Goal: Information Seeking & Learning: Learn about a topic

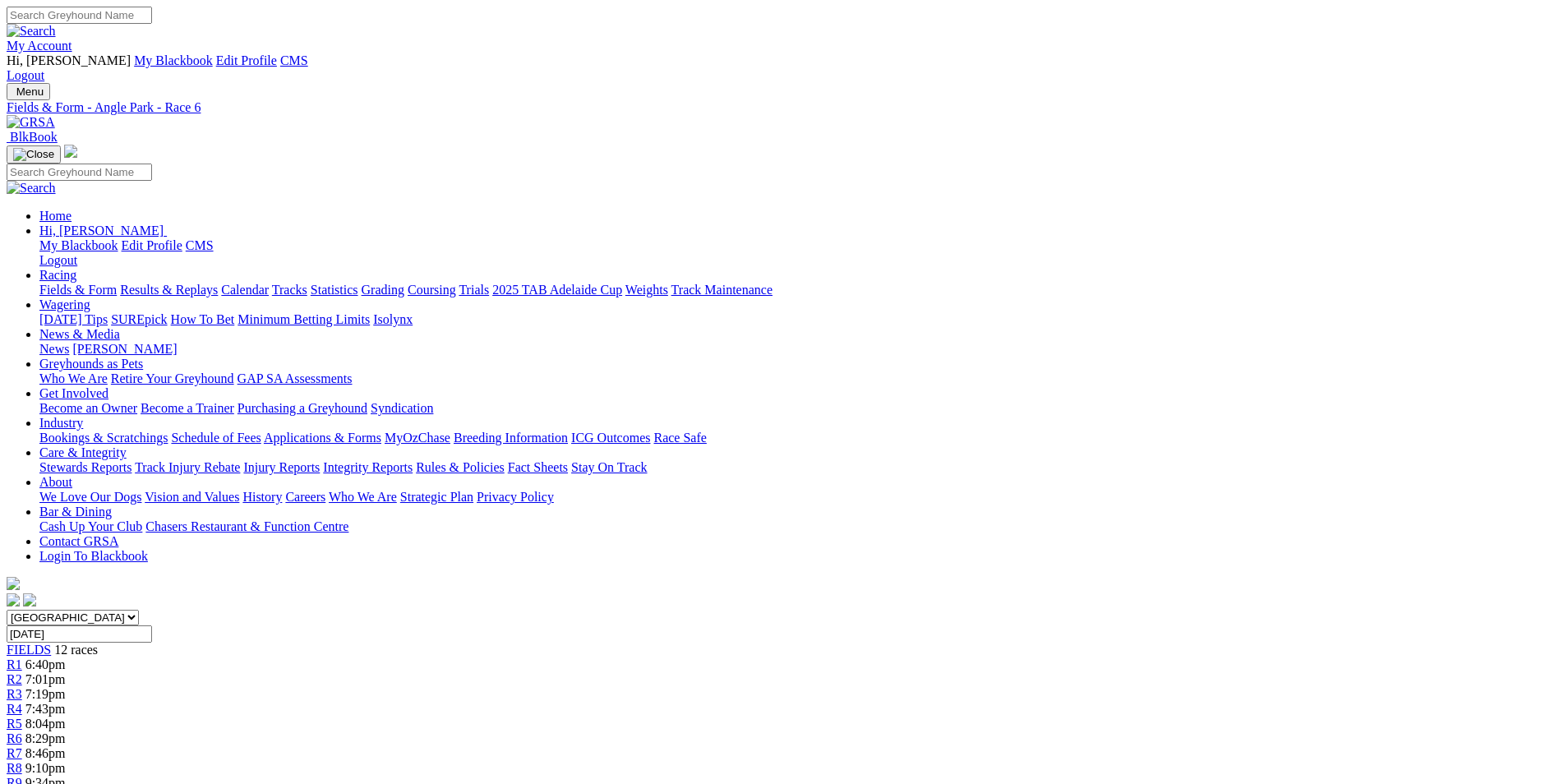
click at [55, 115] on link at bounding box center [30, 122] width 49 height 14
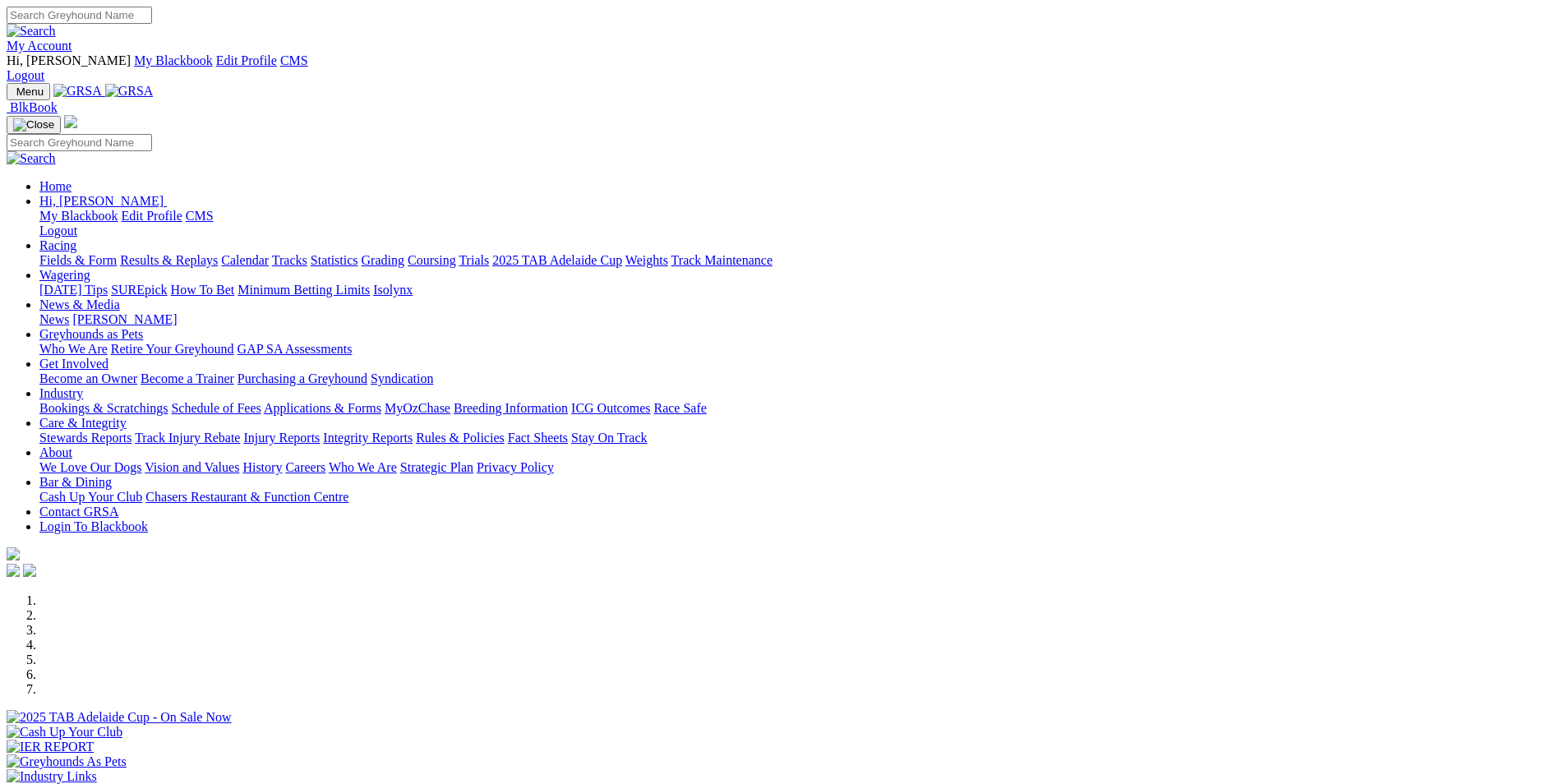
scroll to position [329, 0]
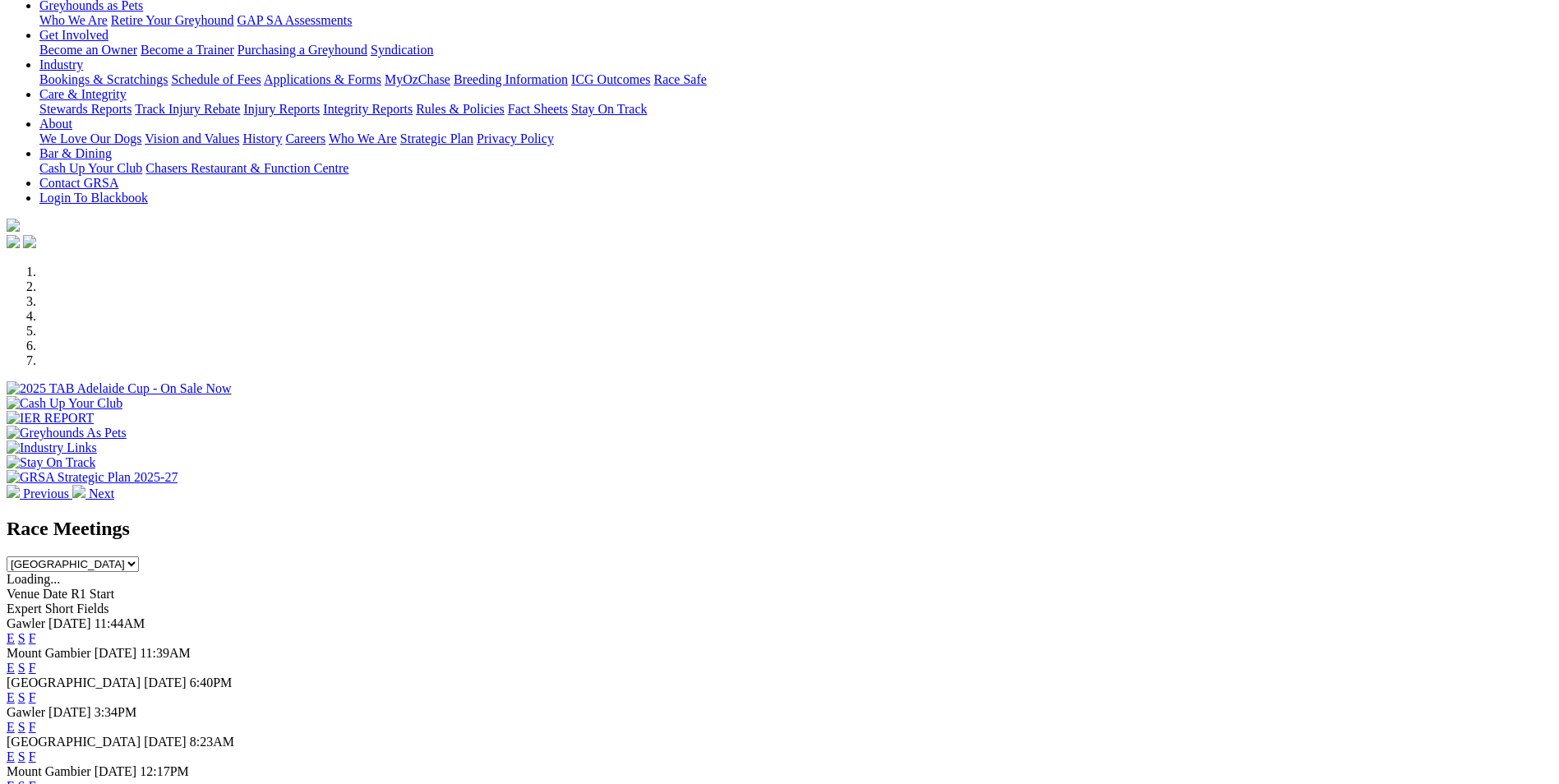
click at [15, 690] on link "E" at bounding box center [10, 696] width 9 height 14
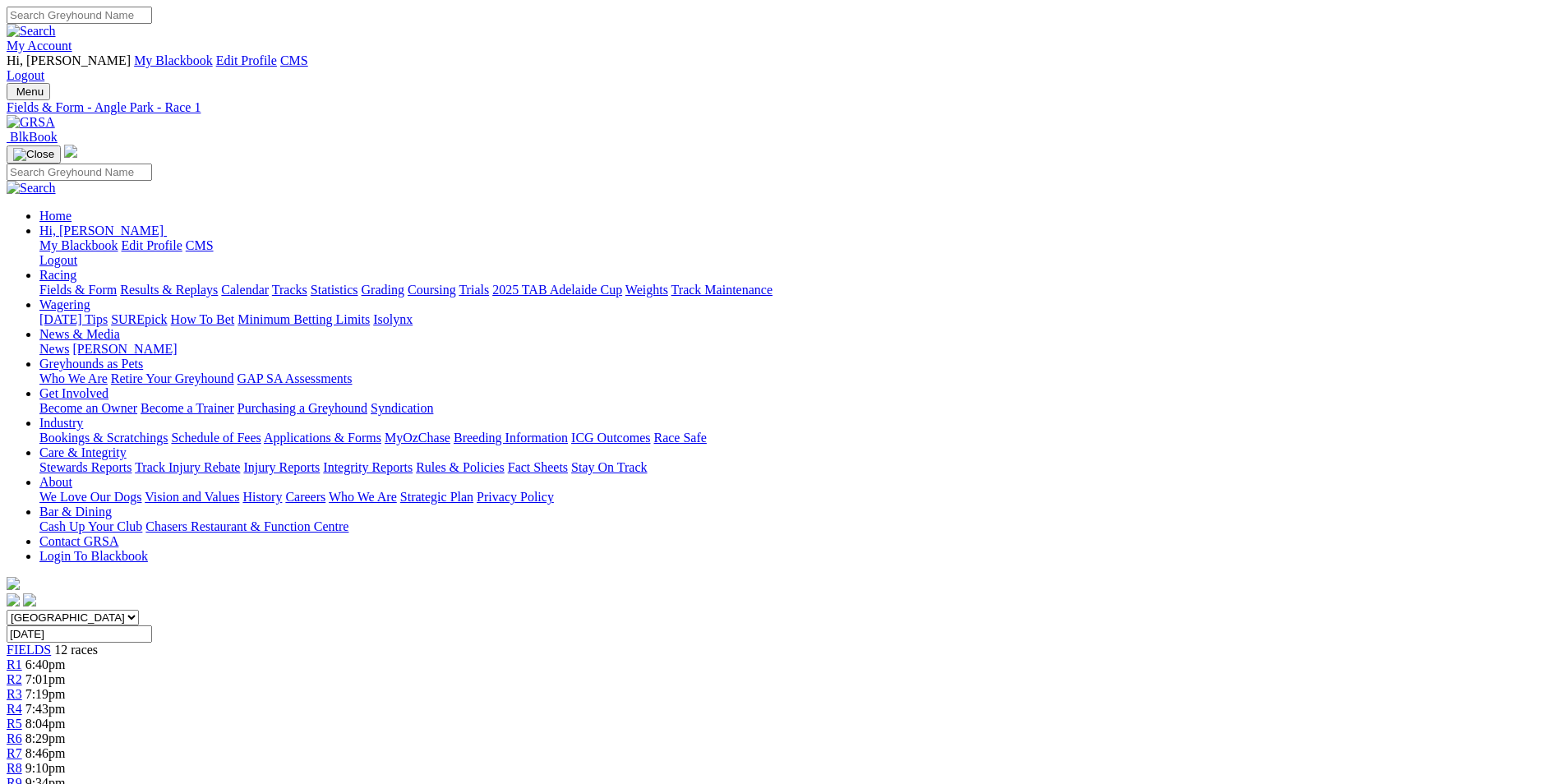
scroll to position [247, 0]
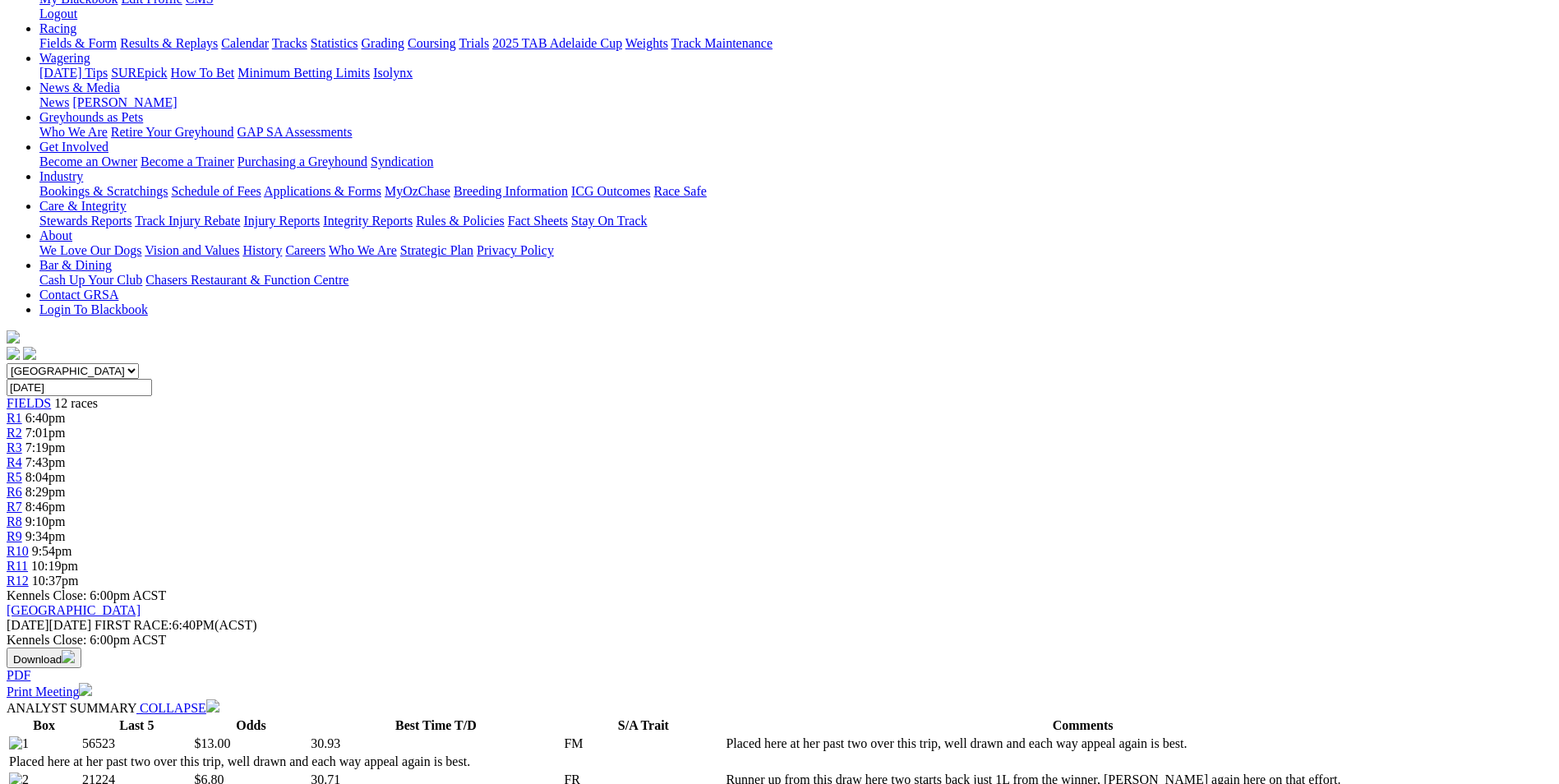
drag, startPoint x: 655, startPoint y: 479, endPoint x: 937, endPoint y: 534, distance: 287.3
drag, startPoint x: 937, startPoint y: 534, endPoint x: 838, endPoint y: 511, distance: 101.6
copy p "The 1st of a huge night of racing here at Head Quarters, Capybara (6) trialled …"
click at [66, 426] on span "7:01pm" at bounding box center [46, 432] width 40 height 14
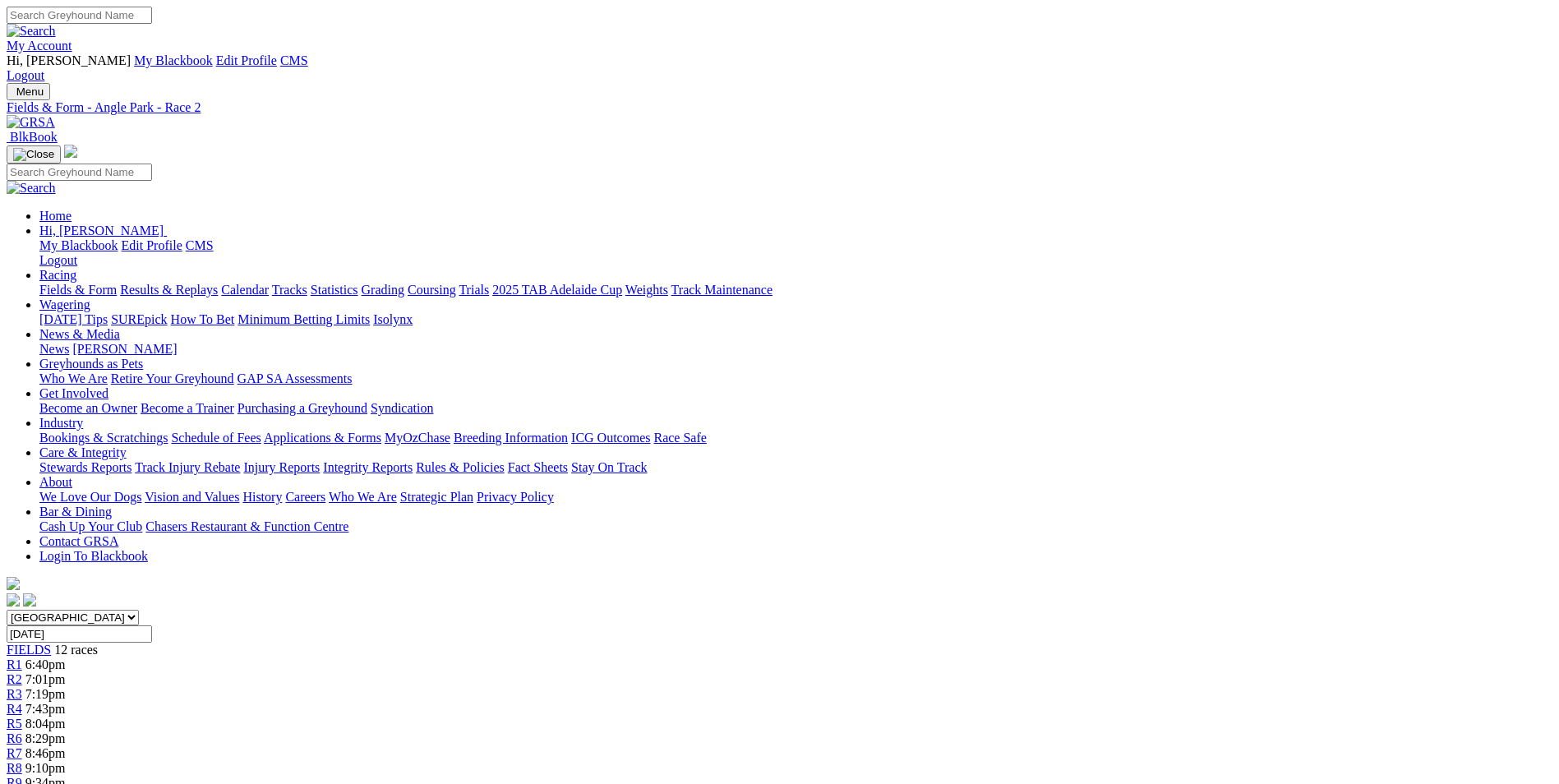
drag, startPoint x: 678, startPoint y: 643, endPoint x: 946, endPoint y: 694, distance: 272.8
drag, startPoint x: 946, startPoint y: 694, endPoint x: 871, endPoint y: 672, distance: 78.2
copy p "This is the maiden of the evening and Bedrock Cam (1) is the selection here in …"
click at [22, 687] on link "R3" at bounding box center [14, 694] width 15 height 14
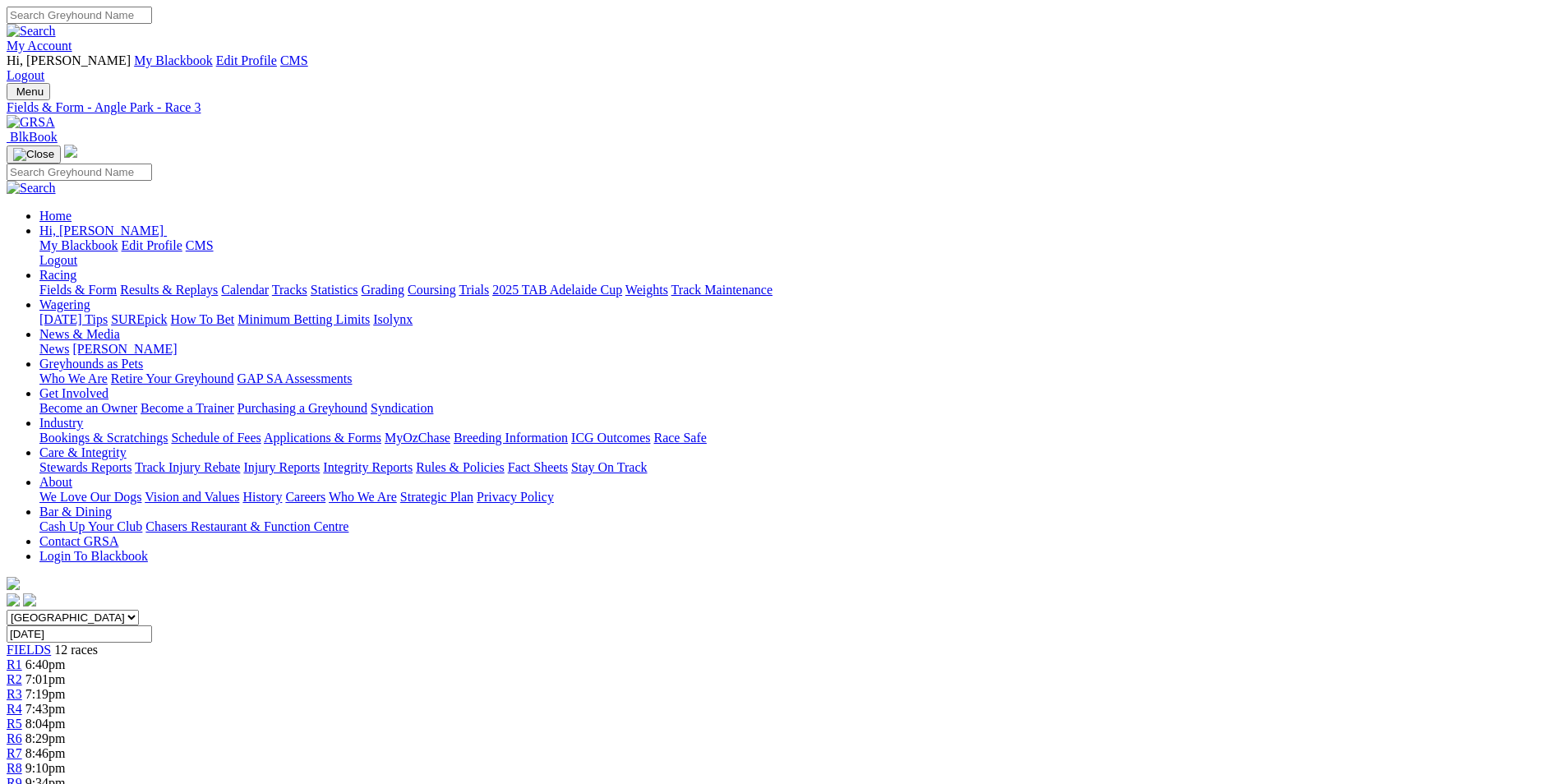
drag, startPoint x: 656, startPoint y: 673, endPoint x: 946, endPoint y: 721, distance: 293.9
drag, startPoint x: 946, startPoint y: 721, endPoint x: 847, endPoint y: 696, distance: 102.1
copy p "[PERSON_NAME] (1) was disappointing here last start when unplaced from a wide d…"
click at [66, 701] on span "7:43pm" at bounding box center [46, 708] width 40 height 14
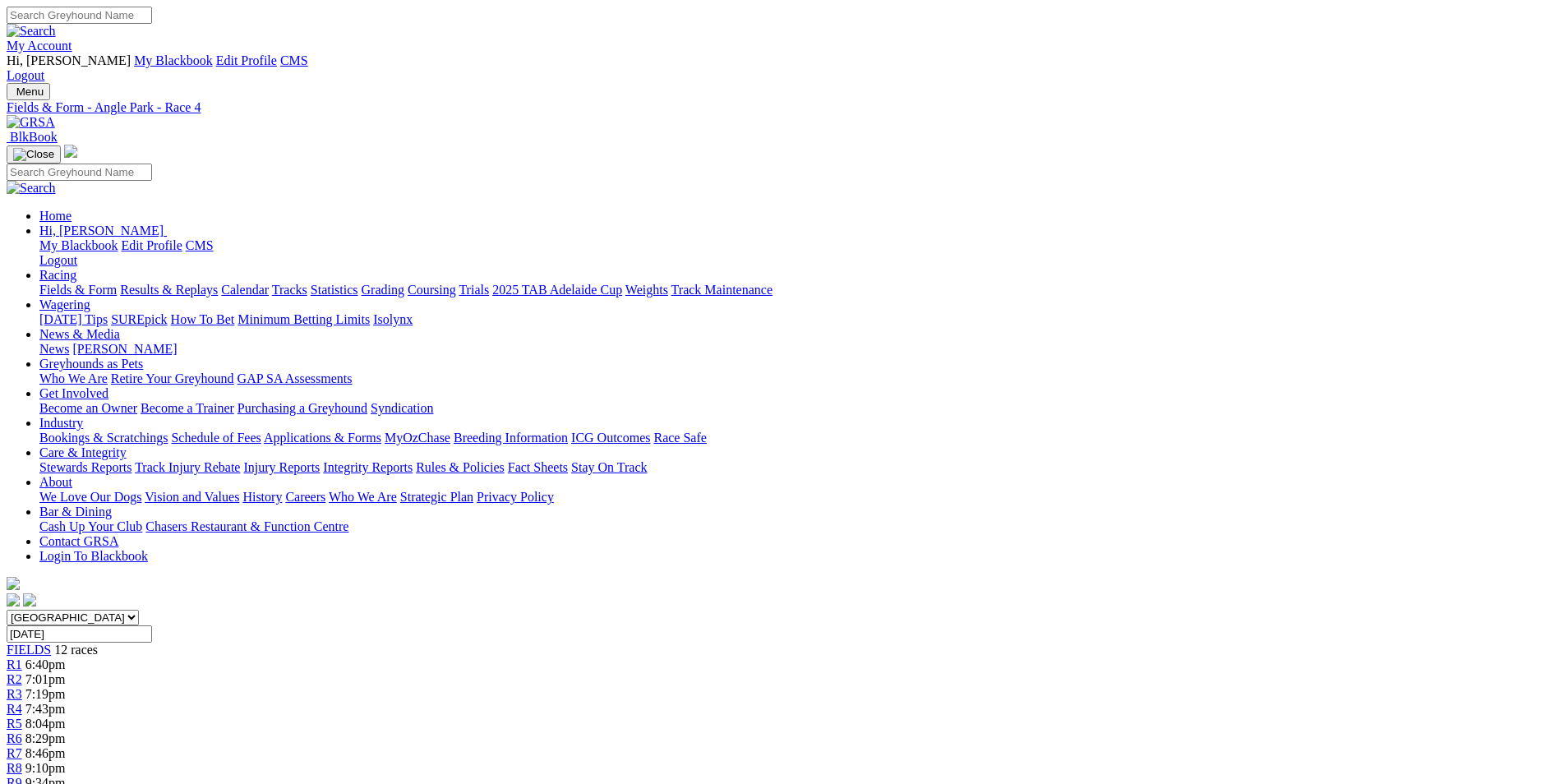
scroll to position [164, 0]
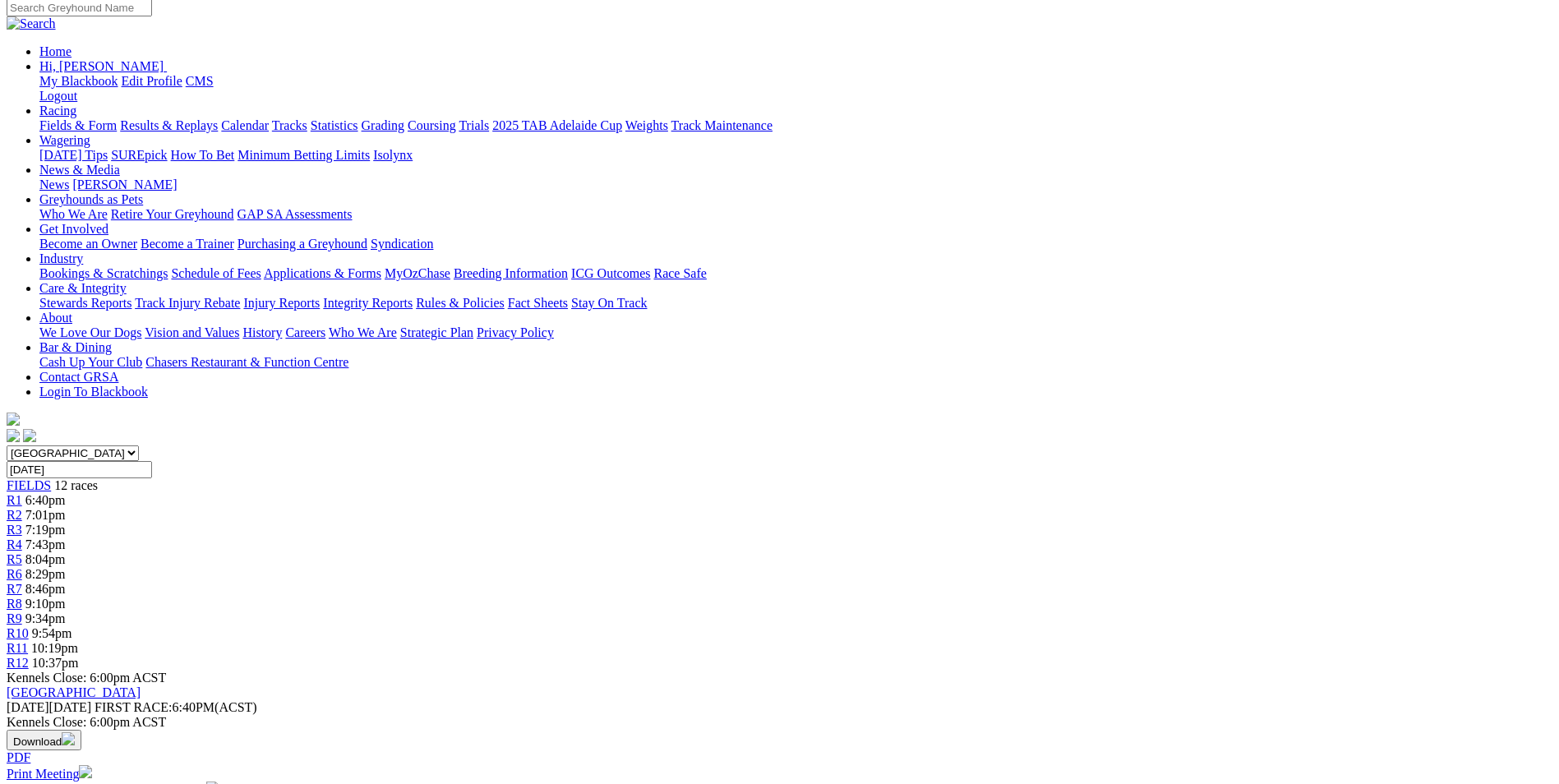
drag, startPoint x: 700, startPoint y: 622, endPoint x: 1123, endPoint y: 670, distance: 425.7
drag, startPoint x: 1123, startPoint y: 670, endPoint x: 1027, endPoint y: 654, distance: 97.3
copy p "This is the Final of the National Distance and a smart one at that, Springvale …"
click at [66, 552] on span "8:04pm" at bounding box center [46, 558] width 40 height 14
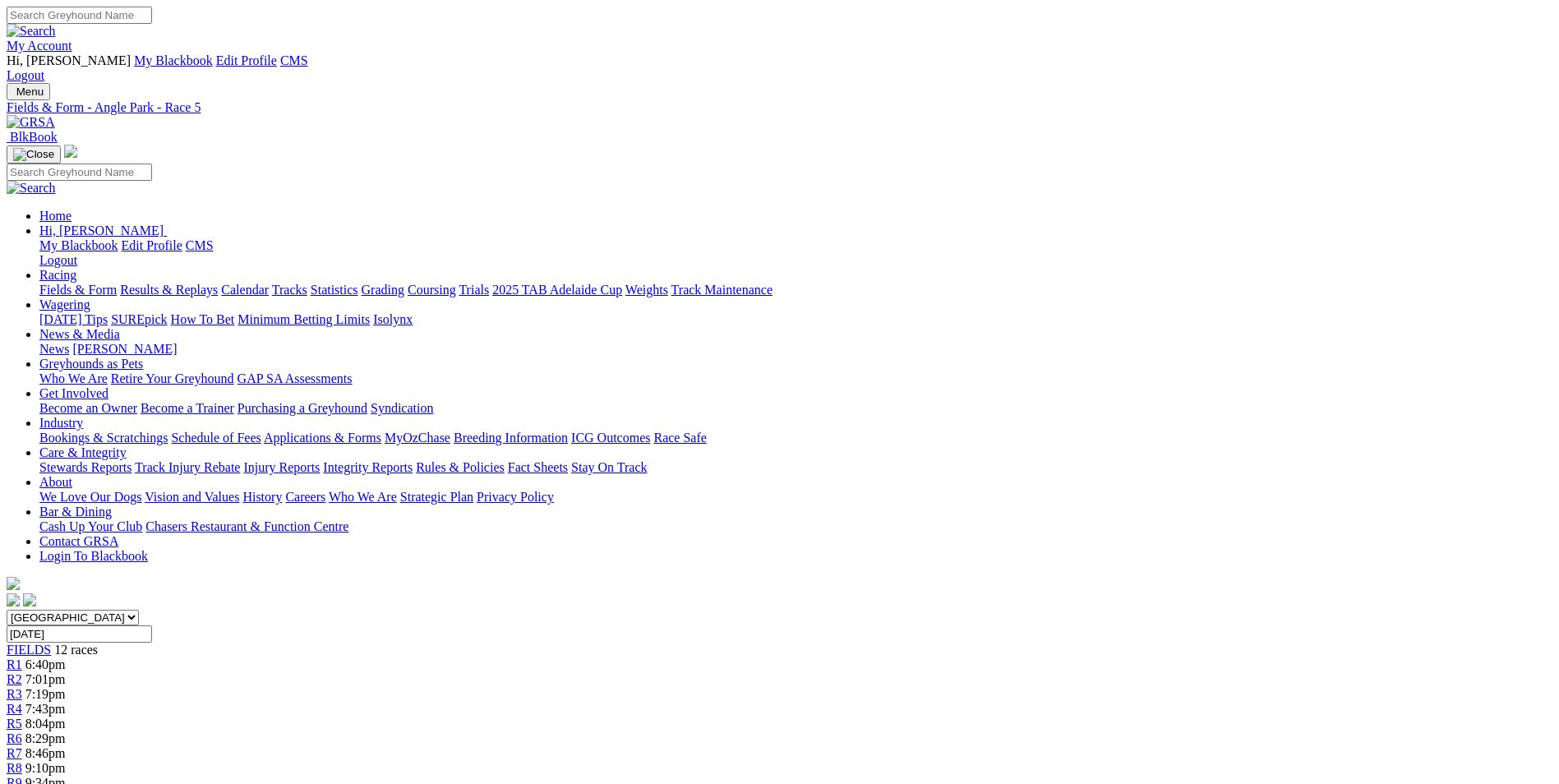
scroll to position [247, 0]
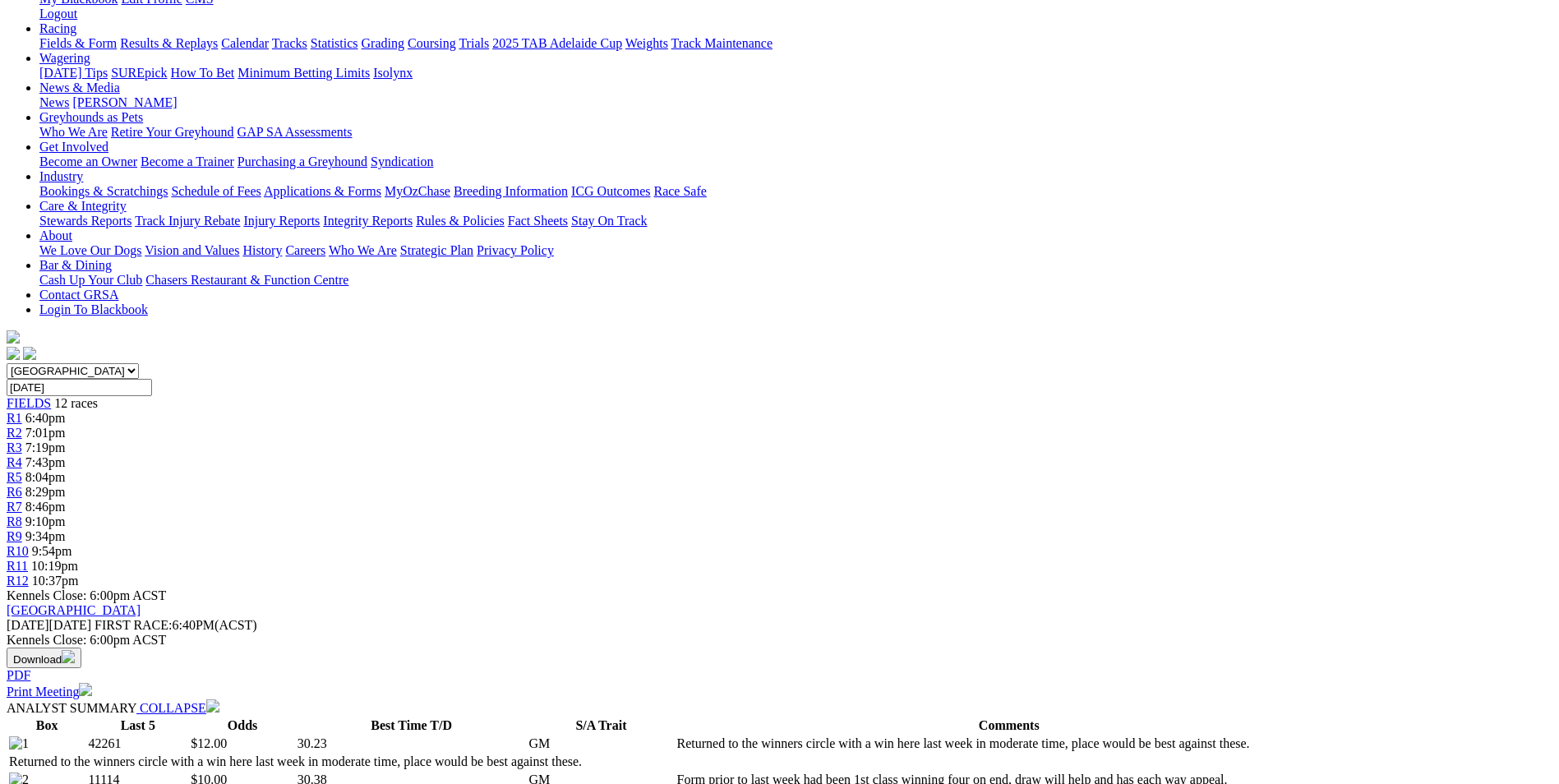
drag, startPoint x: 687, startPoint y: 534, endPoint x: 1144, endPoint y: 612, distance: 463.6
drag, startPoint x: 1144, startPoint y: 612, endPoint x: 988, endPoint y: 579, distance: 159.5
copy p "Final of the National Sprint with $17,000 going to the winner, Mallee Beauty (4…"
click at [66, 485] on span "8:29pm" at bounding box center [46, 492] width 40 height 14
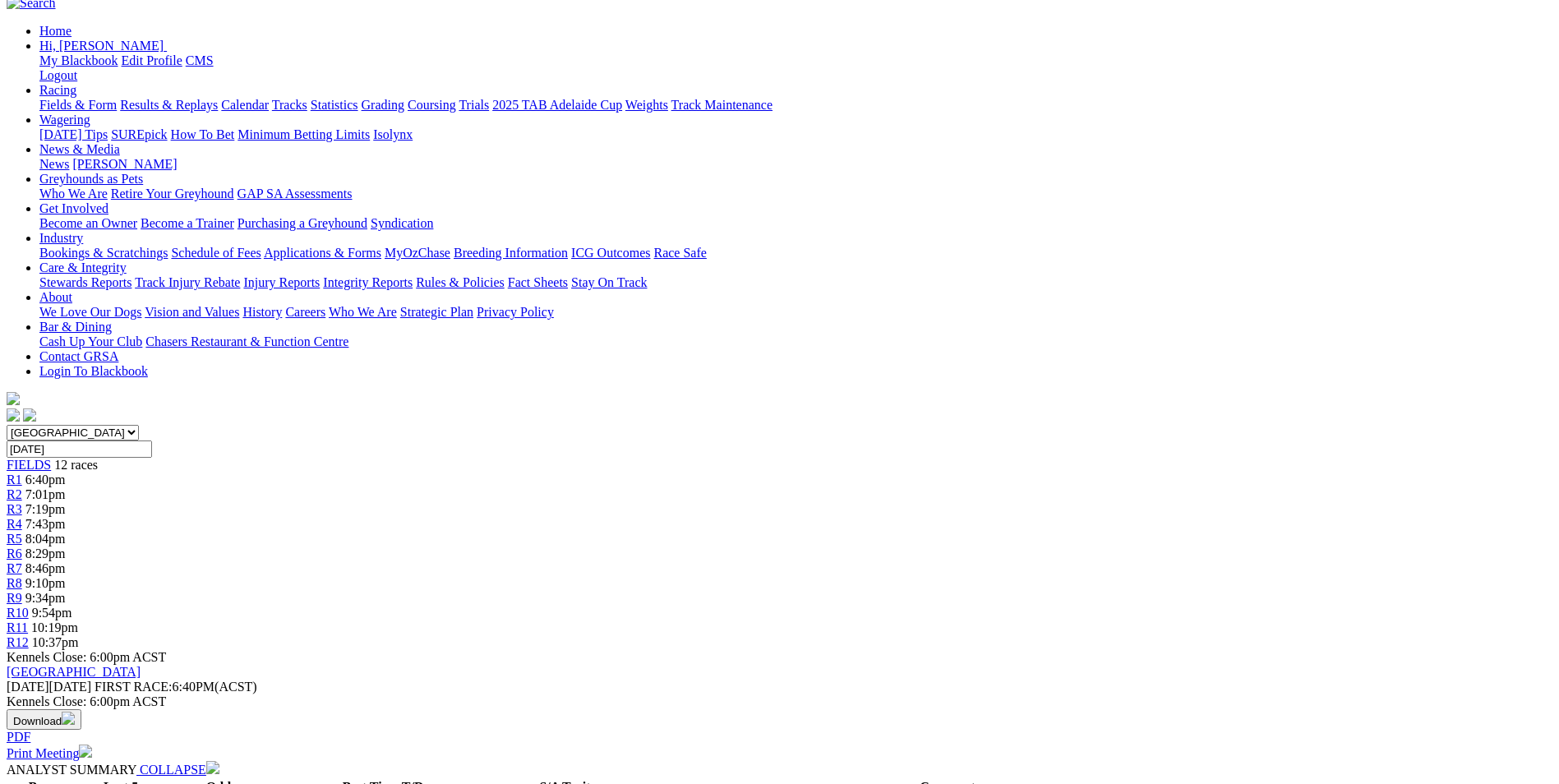
scroll to position [329, 0]
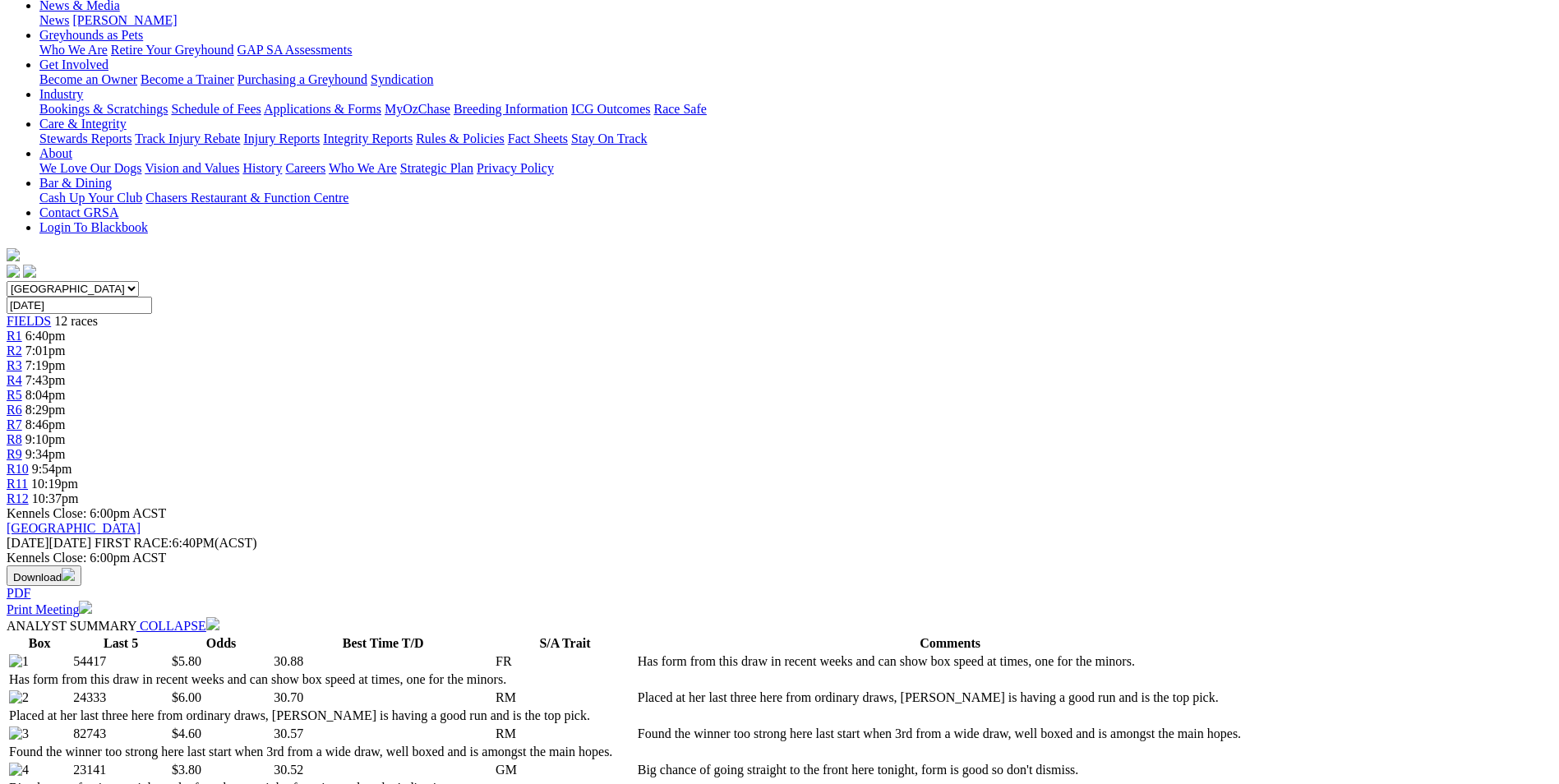
drag, startPoint x: 632, startPoint y: 424, endPoint x: 839, endPoint y: 486, distance: 216.1
drag, startPoint x: 839, startPoint y: 486, endPoint x: 797, endPoint y: 458, distance: 50.5
copy p "Parrakie (2)form has been mixed but might surprise tonight from the inside draw…"
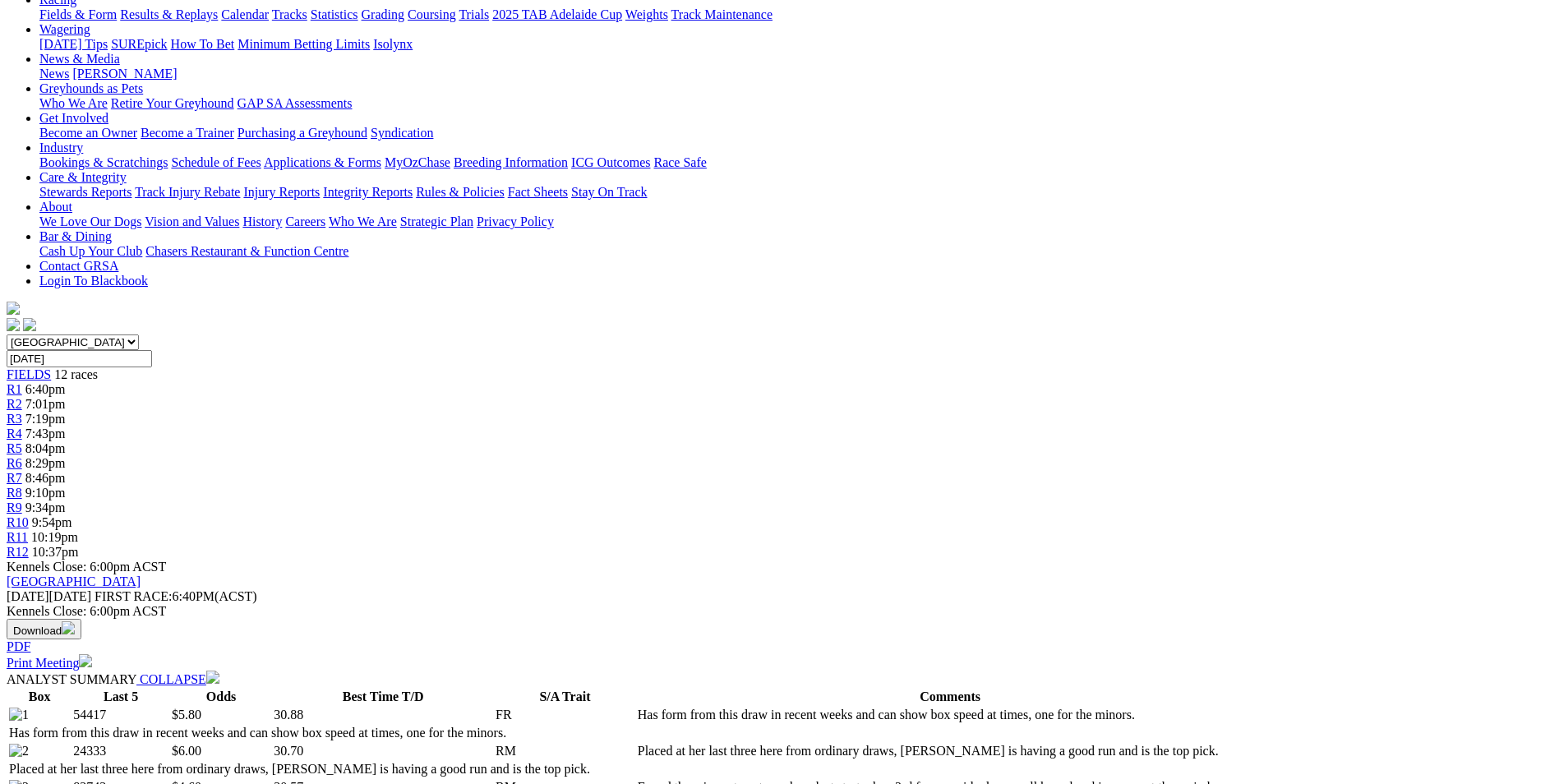
scroll to position [247, 0]
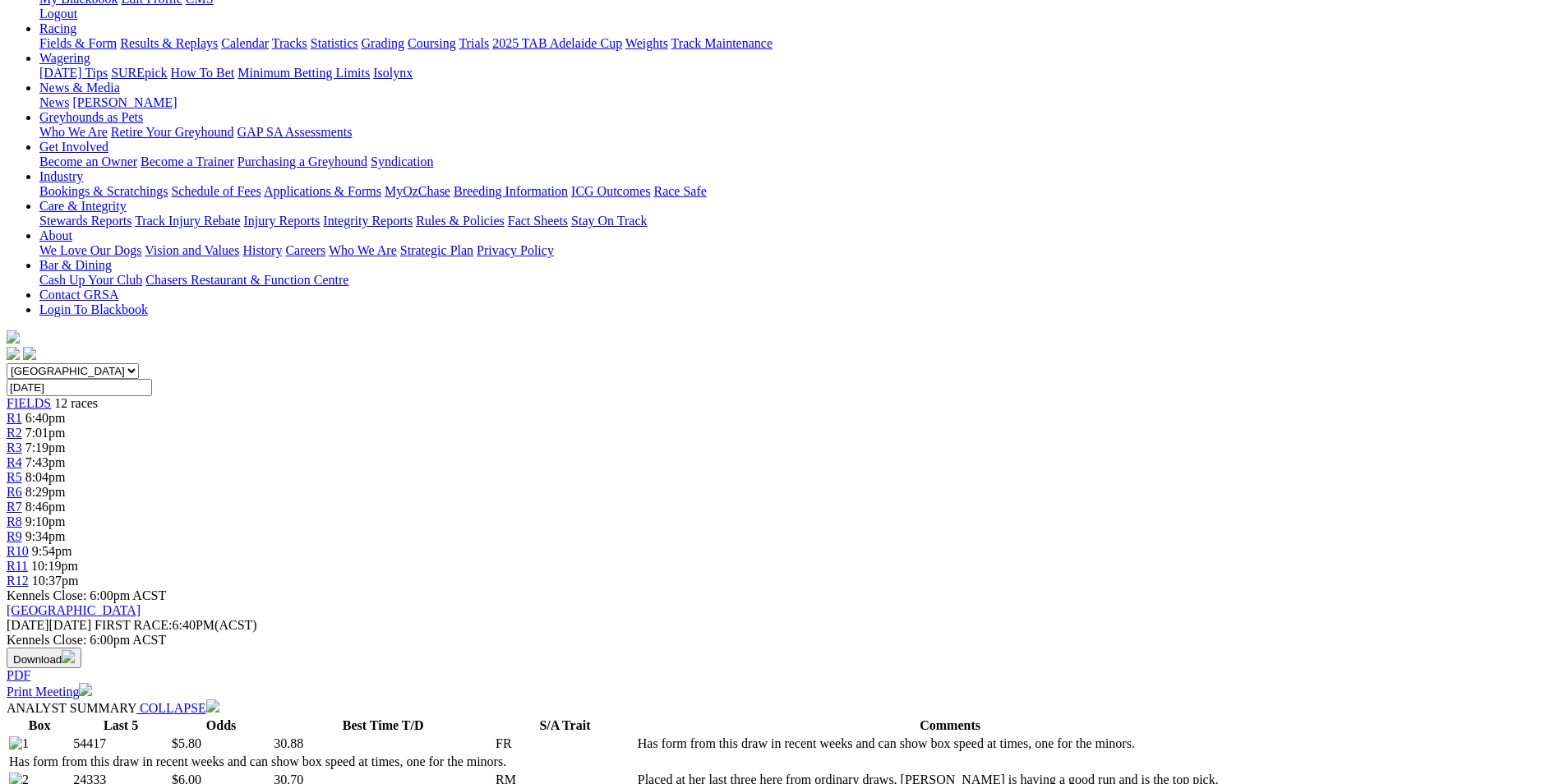
click at [66, 499] on span "8:46pm" at bounding box center [46, 506] width 40 height 14
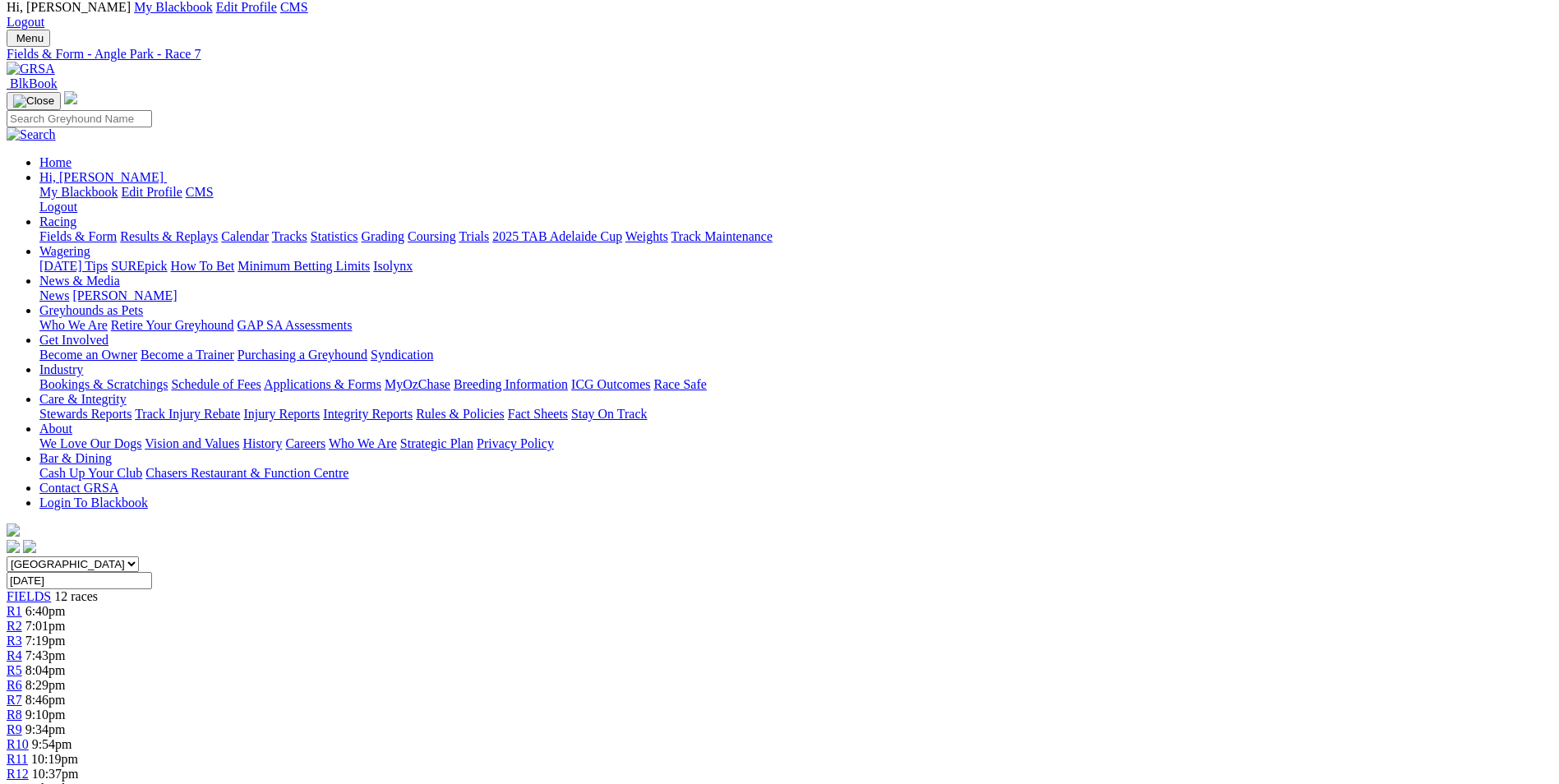
scroll to position [82, 0]
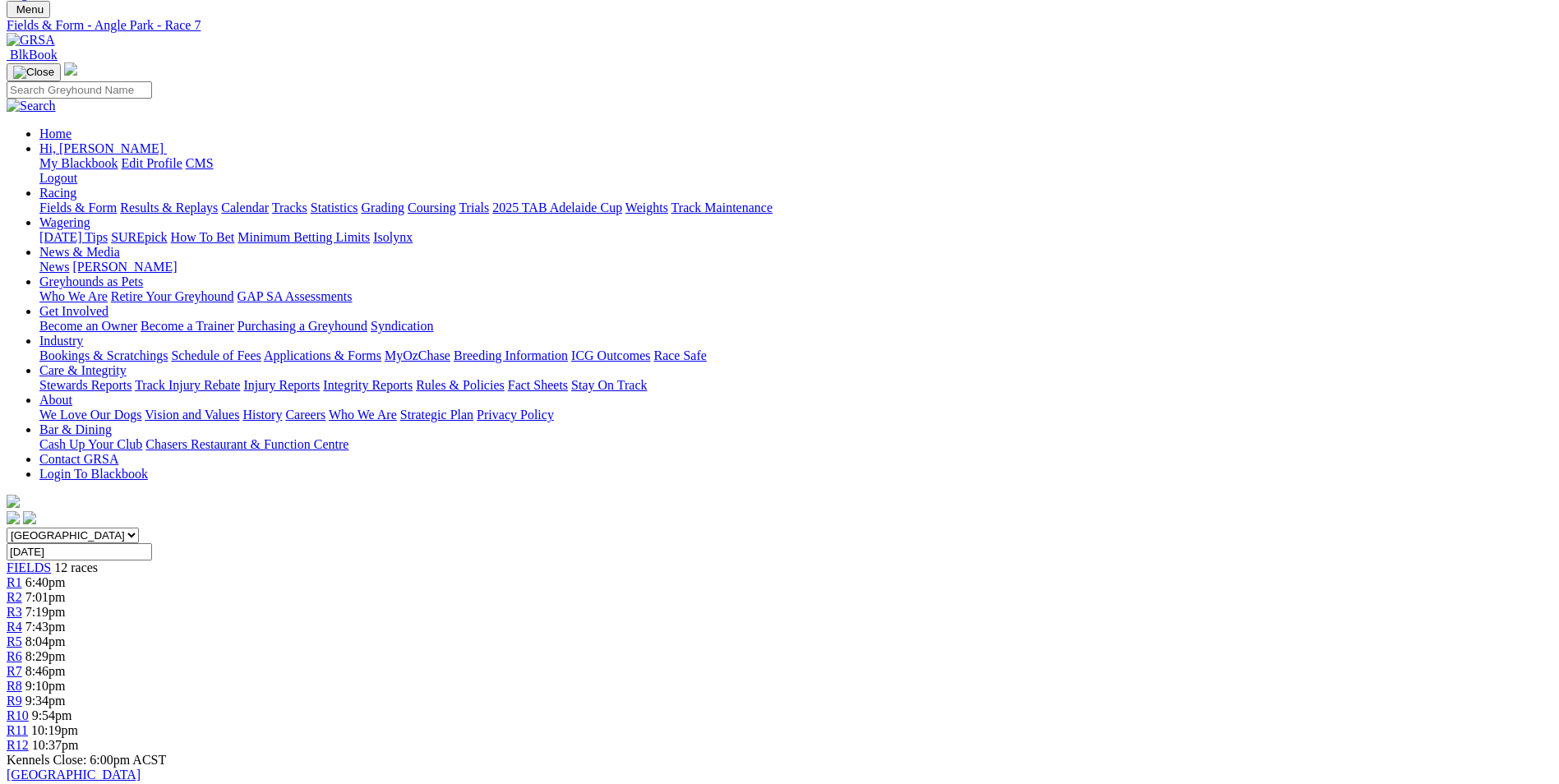
drag, startPoint x: 656, startPoint y: 615, endPoint x: 1013, endPoint y: 668, distance: 360.9
copy p "We are over the distance here and i went with Reality Is (4), he was beaten by …"
click at [22, 678] on span "R8" at bounding box center [14, 685] width 15 height 14
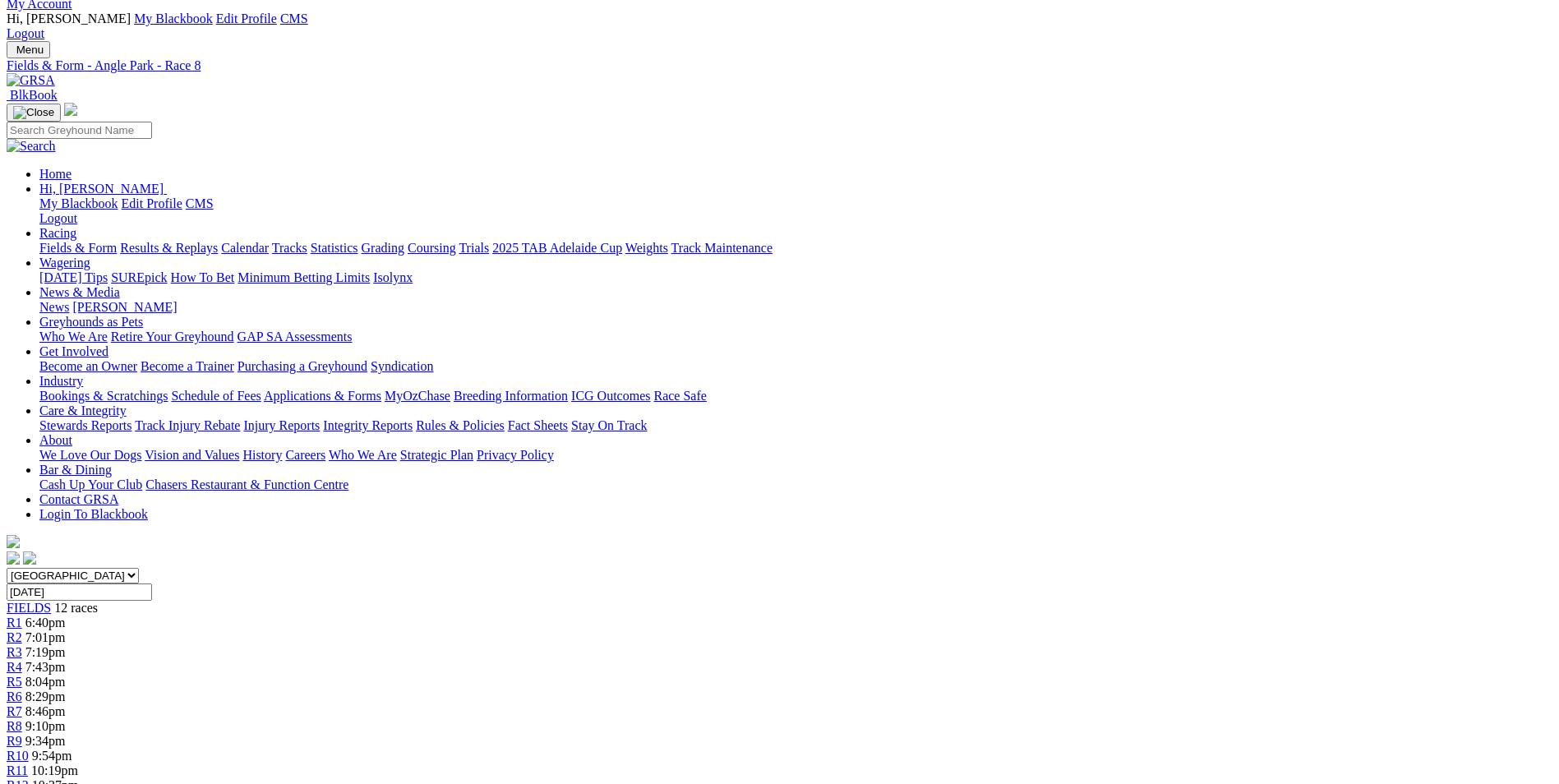
scroll to position [164, 0]
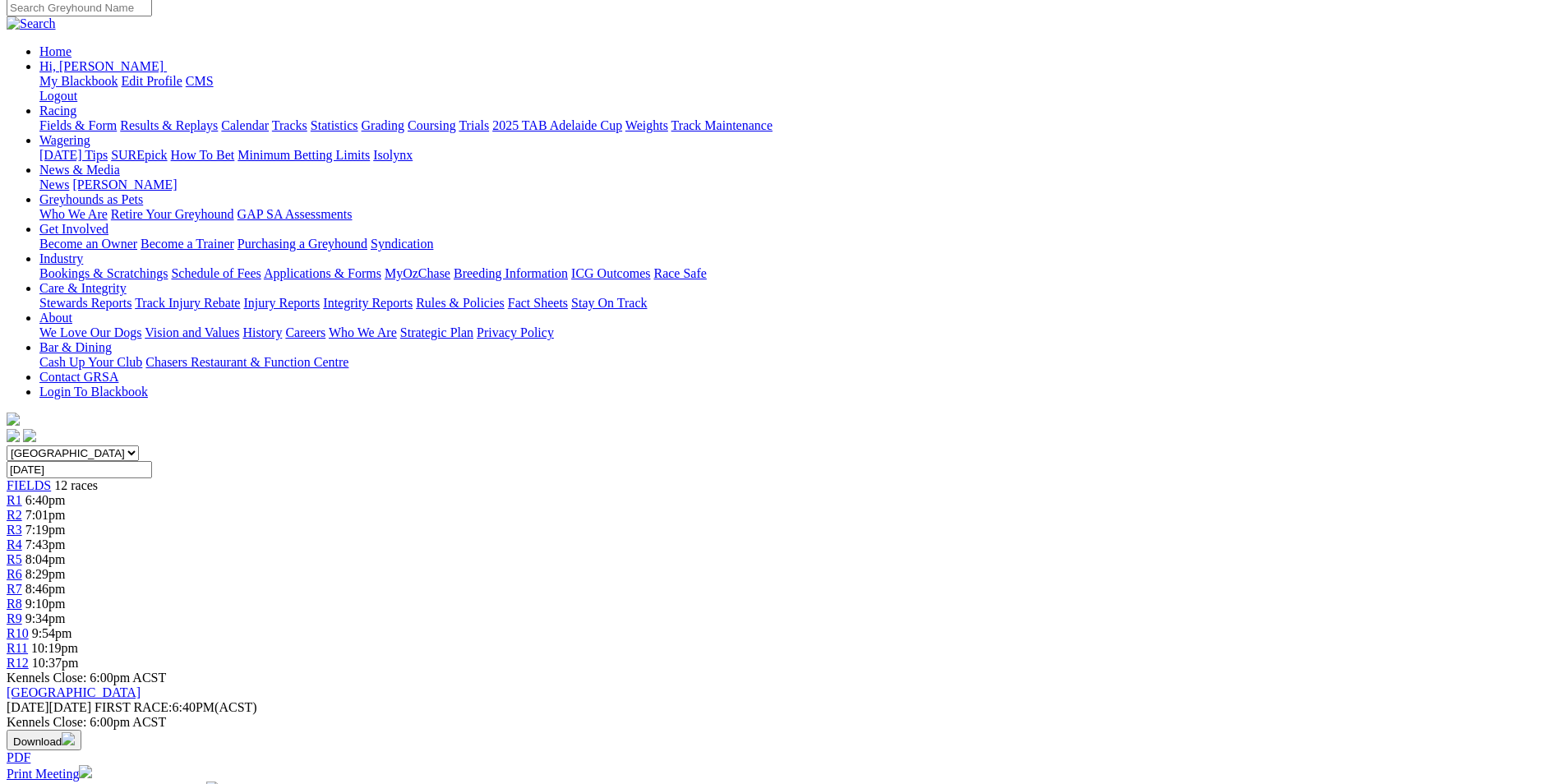
drag, startPoint x: 558, startPoint y: 565, endPoint x: 1145, endPoint y: 620, distance: 589.6
drag, startPoint x: 1145, startPoint y: 620, endPoint x: 1037, endPoint y: 610, distance: 108.5
copy p "There is a bit of early speed here so Victa Val (8) can carve across from out w…"
click at [22, 612] on link "R9" at bounding box center [14, 618] width 15 height 14
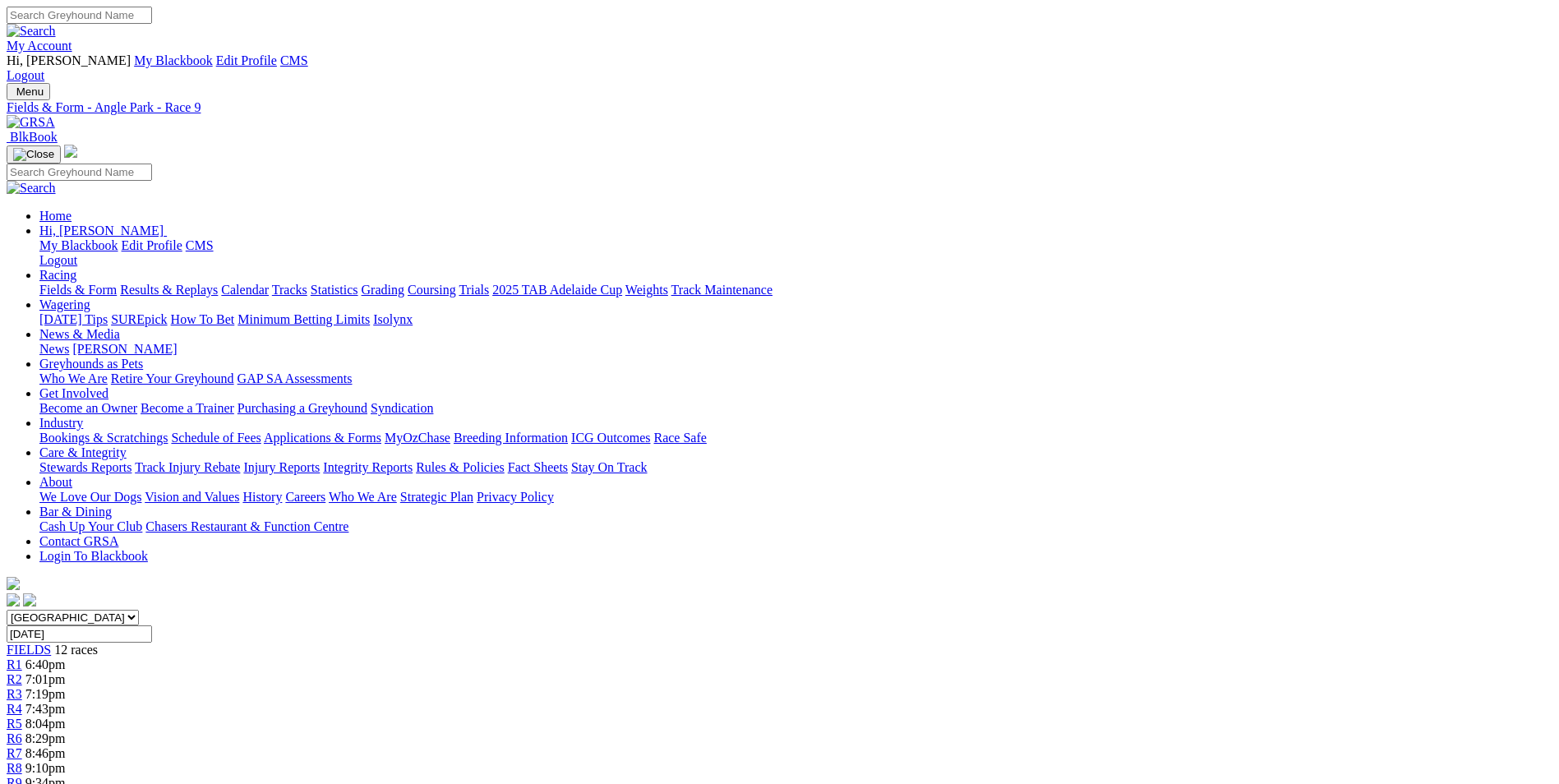
drag, startPoint x: 641, startPoint y: 646, endPoint x: 801, endPoint y: 688, distance: 165.4
drag, startPoint x: 801, startPoint y: 688, endPoint x: 757, endPoint y: 660, distance: 52.2
copy p "Oregon Janet (1) can improve here at her 2nd SA run from the nice draw, the ex …"
click at [29, 783] on span "R10" at bounding box center [17, 797] width 22 height 14
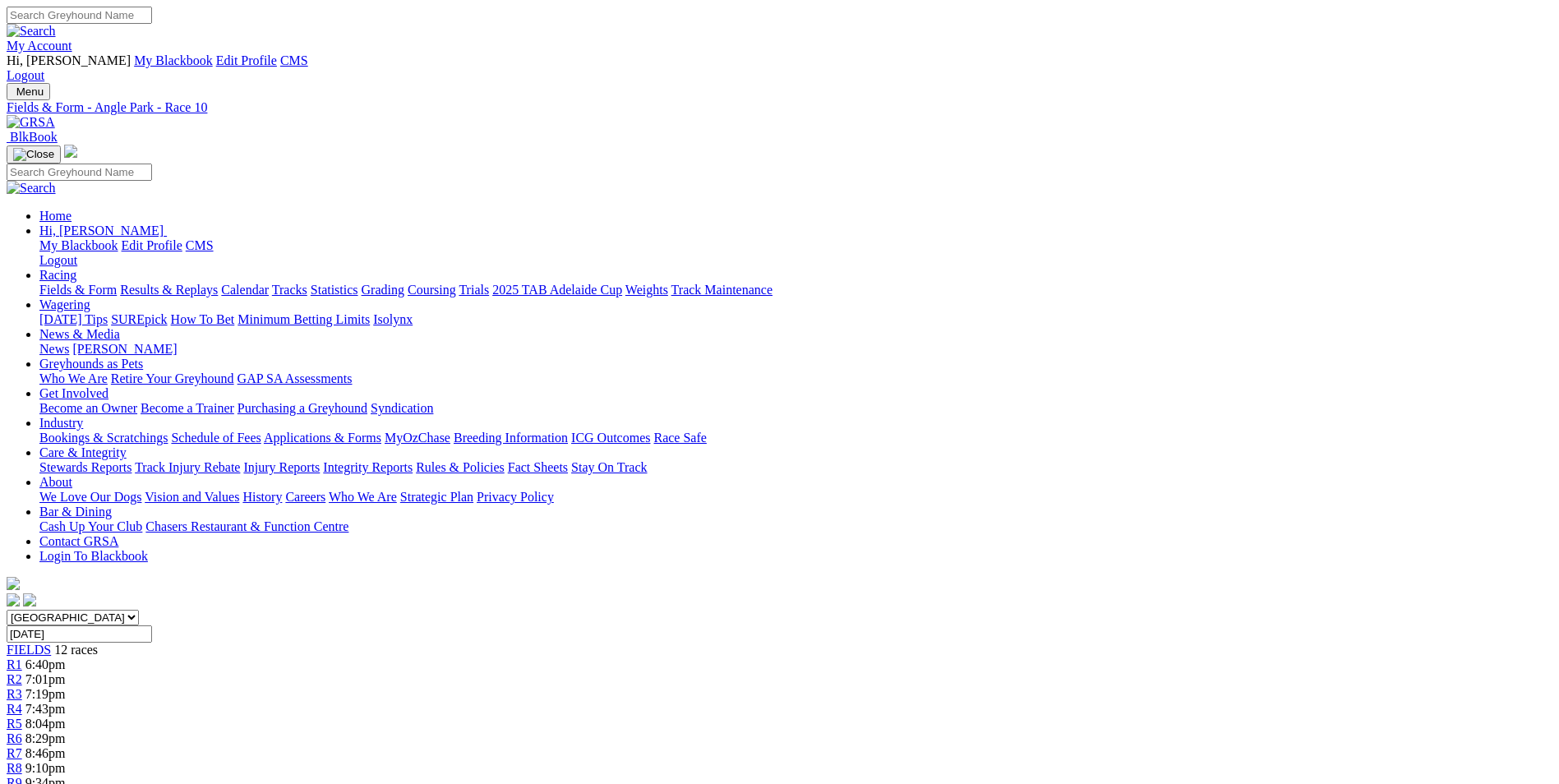
drag, startPoint x: 721, startPoint y: 645, endPoint x: 776, endPoint y: 706, distance: 82.1
drag, startPoint x: 776, startPoint y: 706, endPoint x: 780, endPoint y: 672, distance: 34.2
copy p "I will go with the Ex NSW performer King [PERSON_NAME] (1) here, he has 11 wins…"
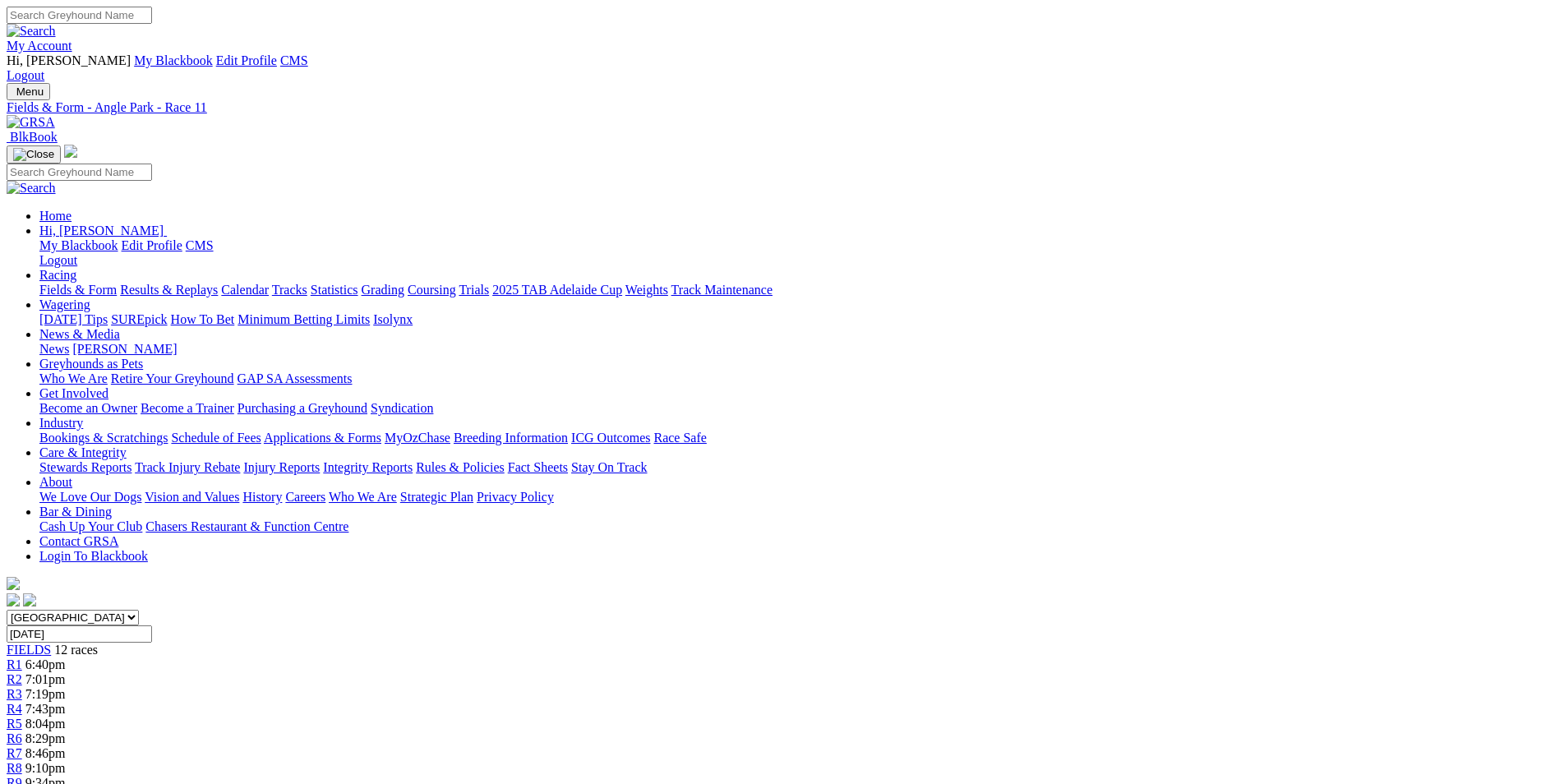
drag, startPoint x: 621, startPoint y: 700, endPoint x: 778, endPoint y: 754, distance: 166.0
drag, startPoint x: 778, startPoint y: 754, endPoint x: 722, endPoint y: 714, distance: 68.8
copy p "Several chances here so it makes for a handy betting event, [PERSON_NAME] (3) h…"
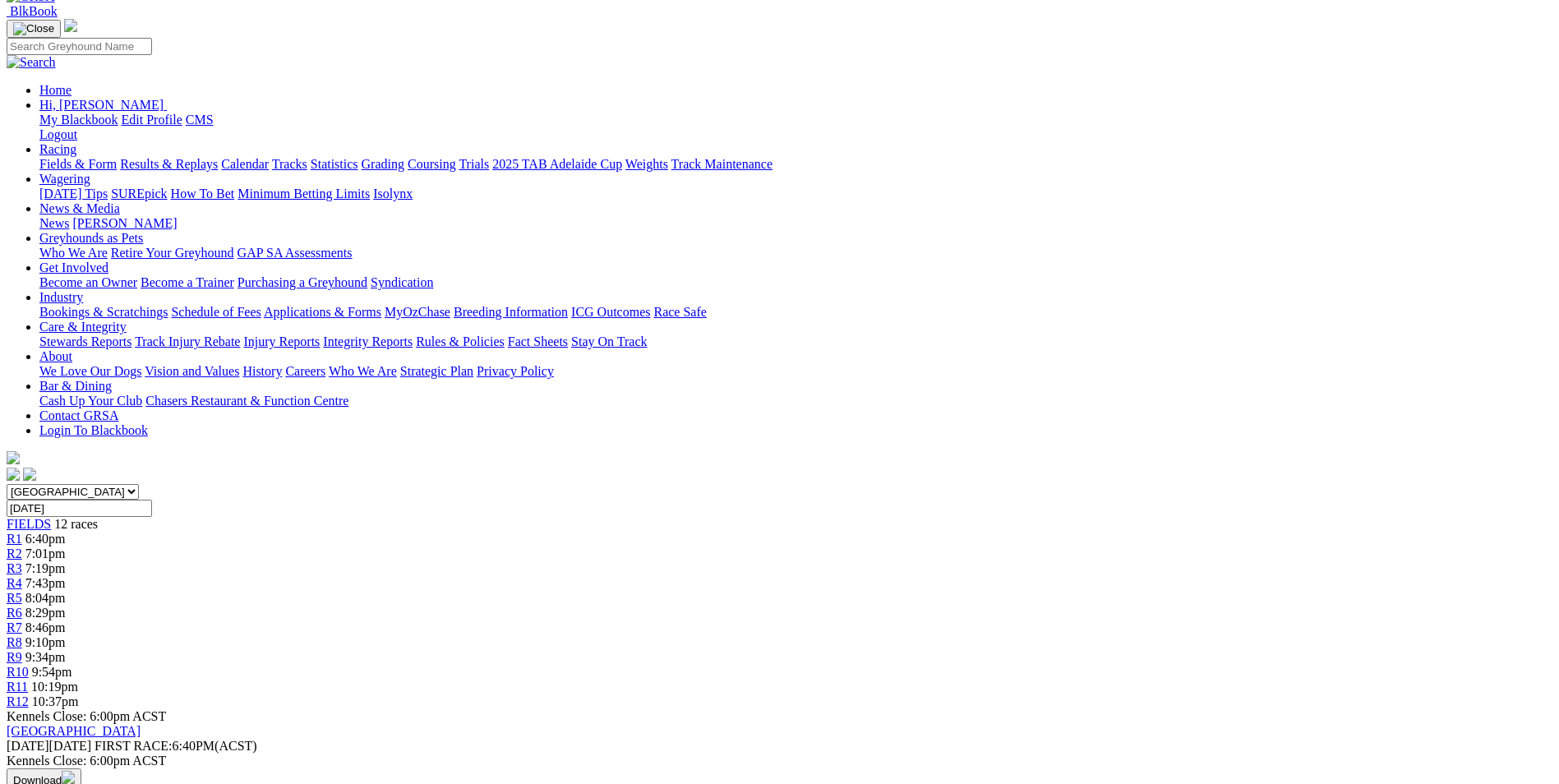
scroll to position [164, 0]
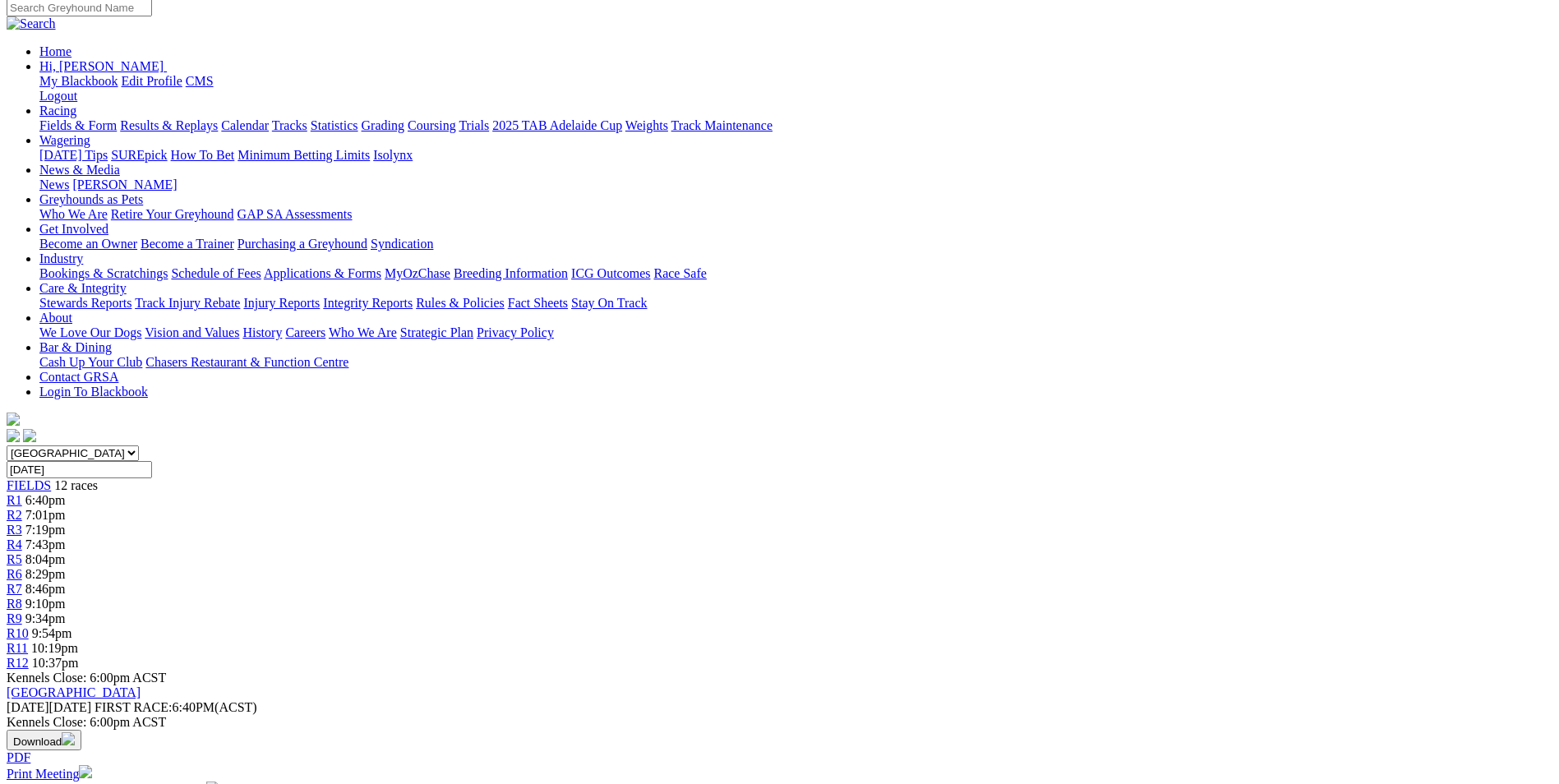
drag, startPoint x: 683, startPoint y: 537, endPoint x: 977, endPoint y: 587, distance: 298.2
drag, startPoint x: 977, startPoint y: 587, endPoint x: 890, endPoint y: 574, distance: 88.0
copy p "Dayne's Calais (6) can send us home on a winning note here in the last over the…"
